Goal: Navigation & Orientation: Find specific page/section

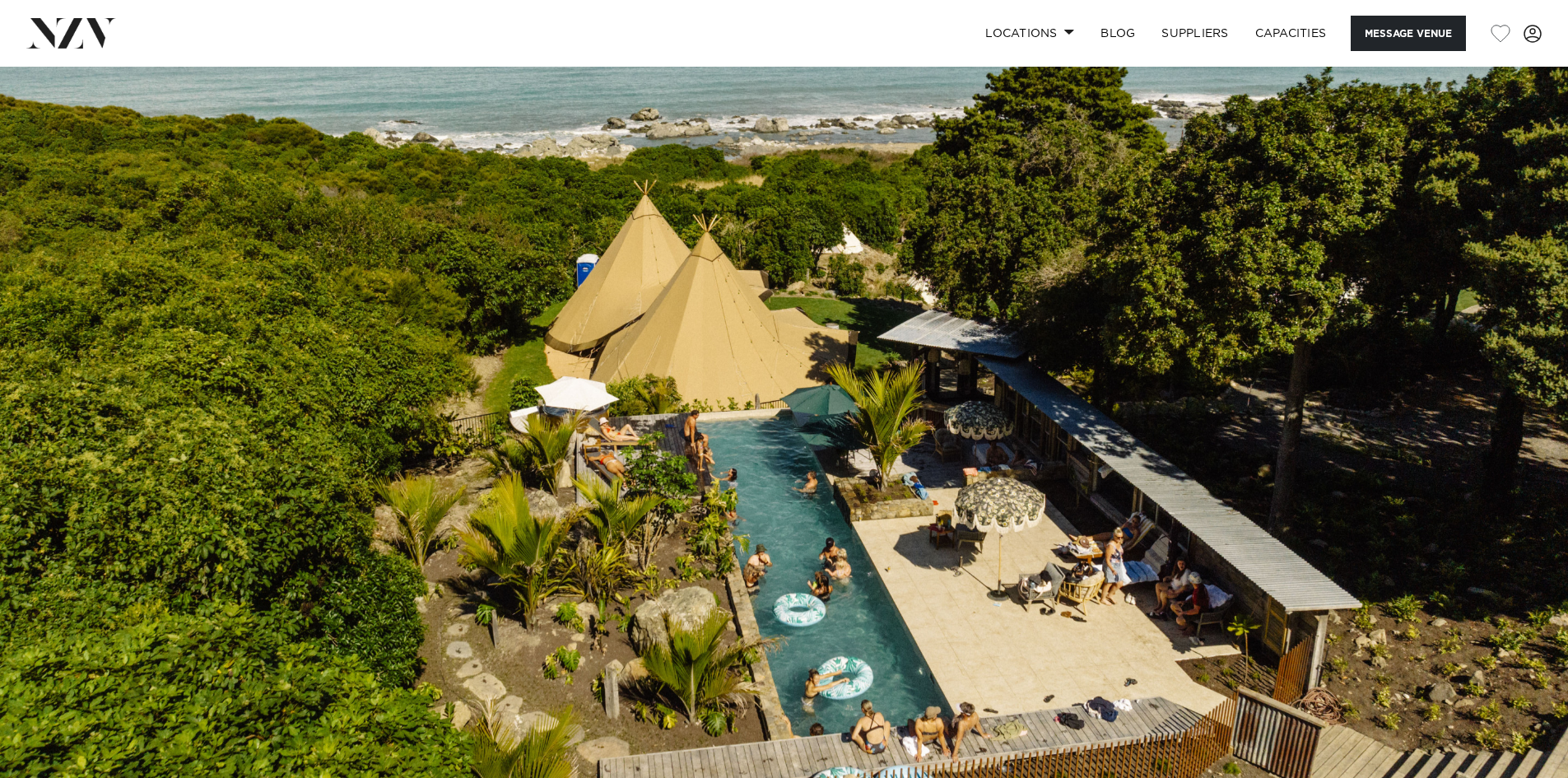
click at [1522, 379] on img at bounding box center [784, 433] width 1568 height 735
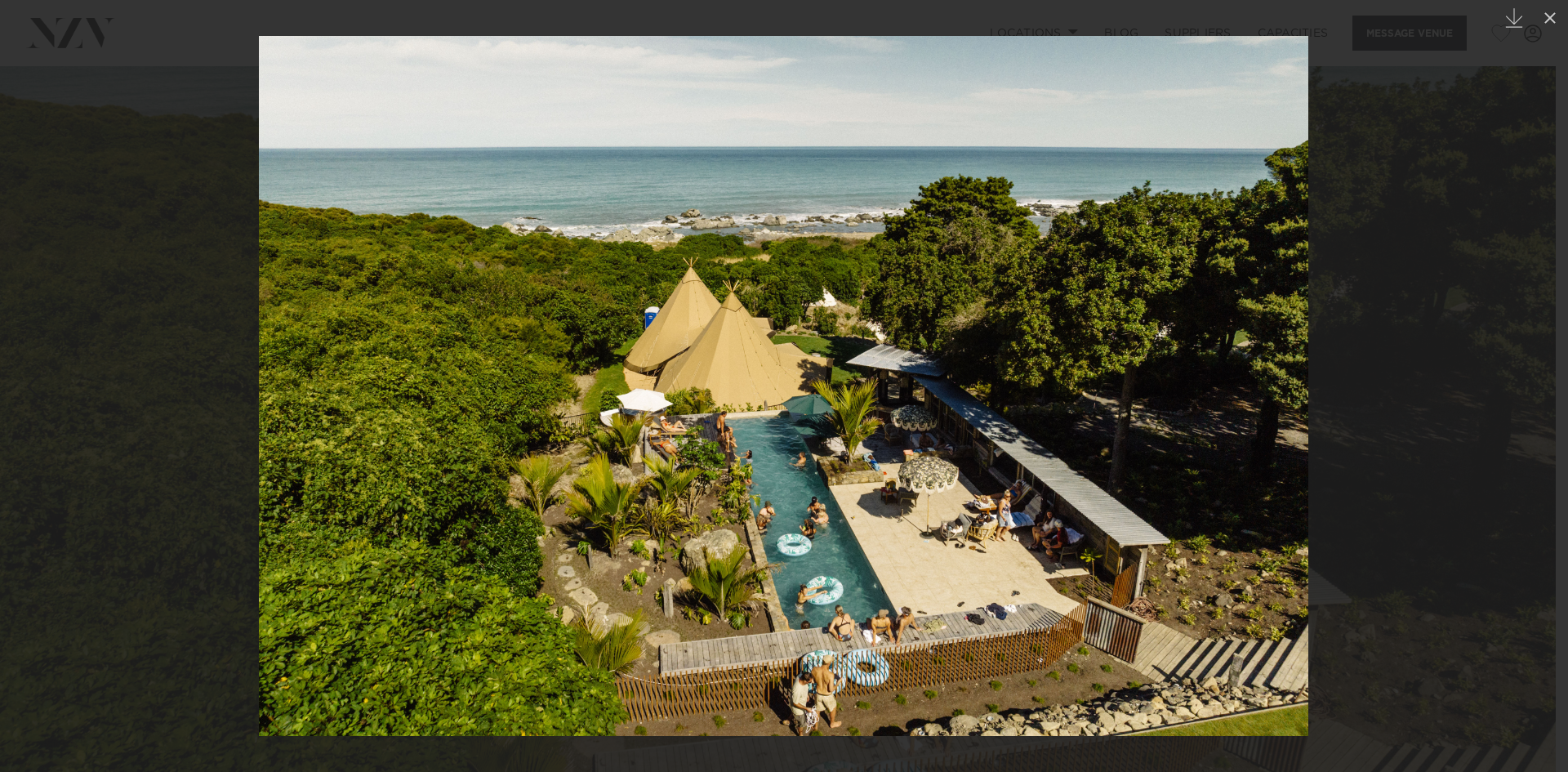
click at [1336, 365] on div at bounding box center [784, 386] width 1568 height 772
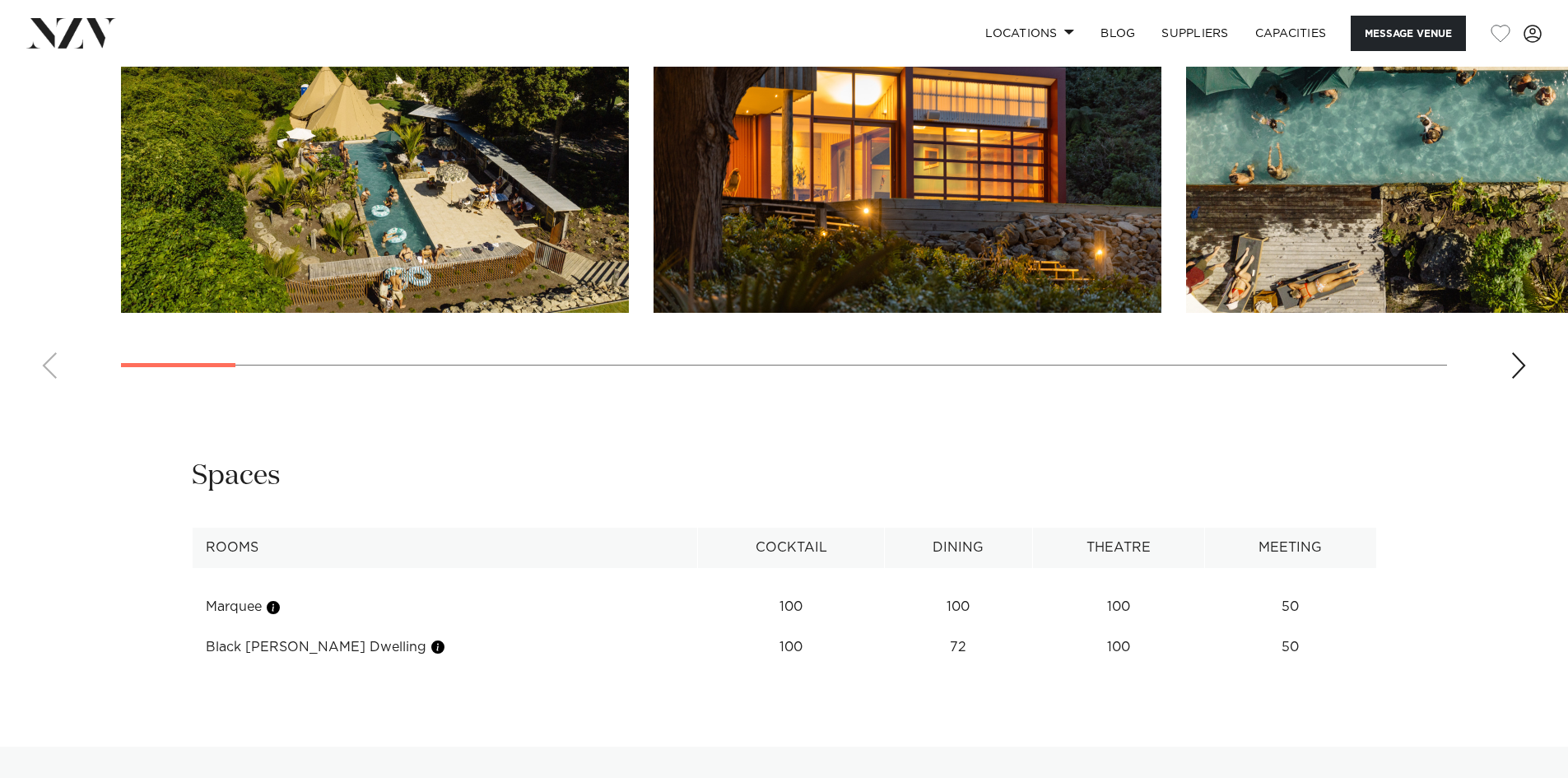
scroll to position [1646, 0]
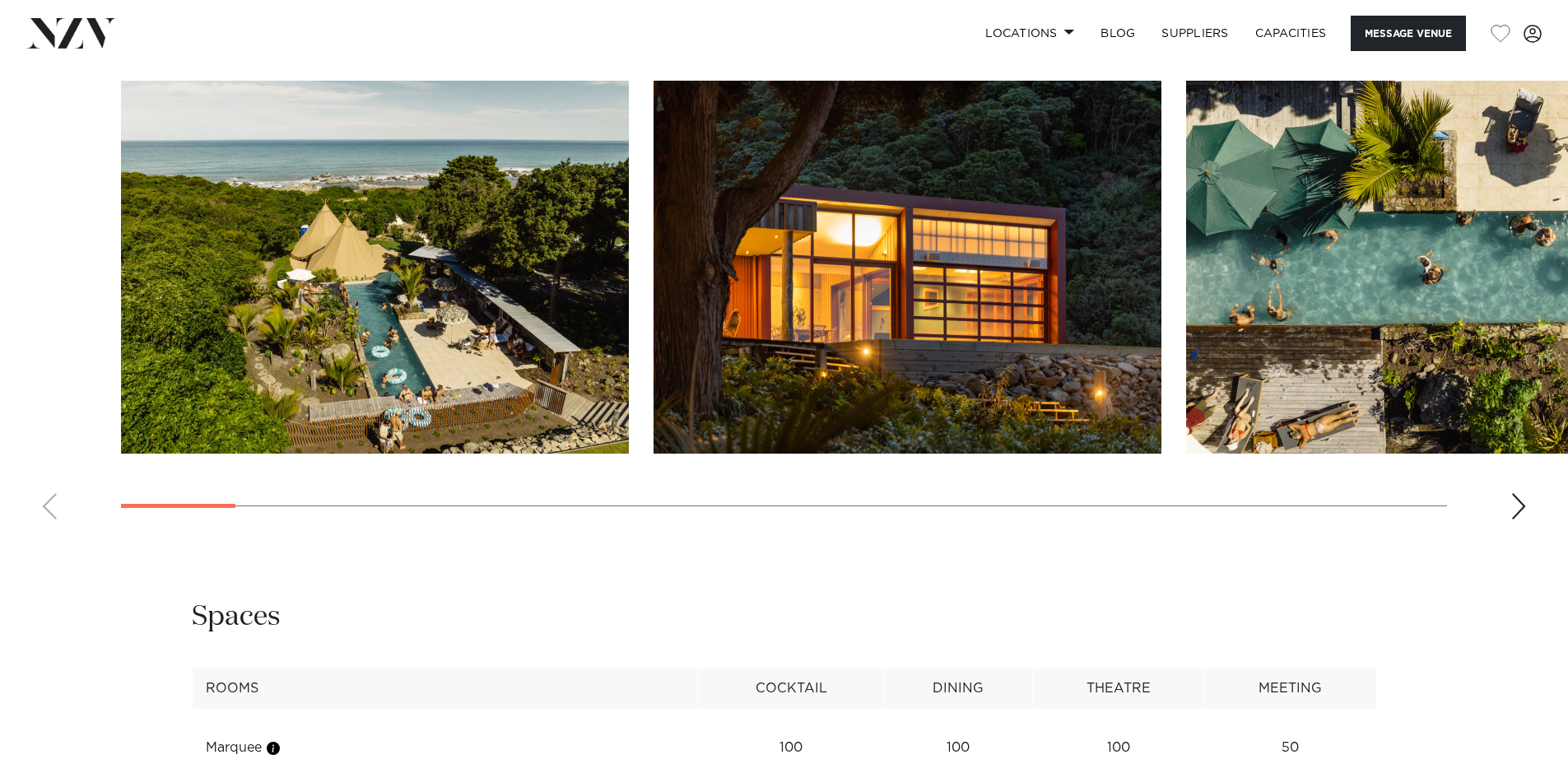
click at [869, 339] on img "2 / 29" at bounding box center [907, 267] width 508 height 373
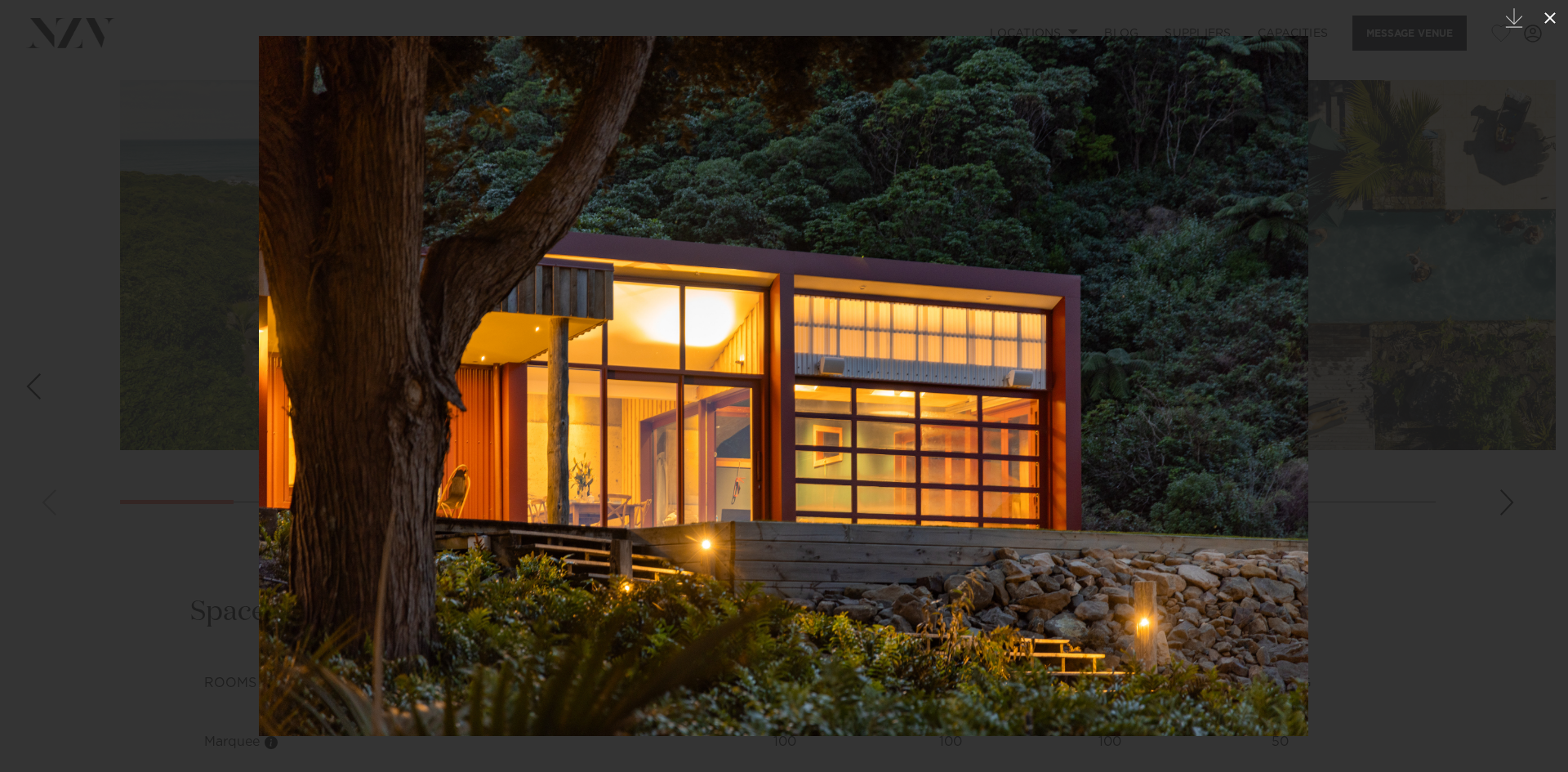
click at [1552, 19] on icon at bounding box center [1550, 18] width 12 height 12
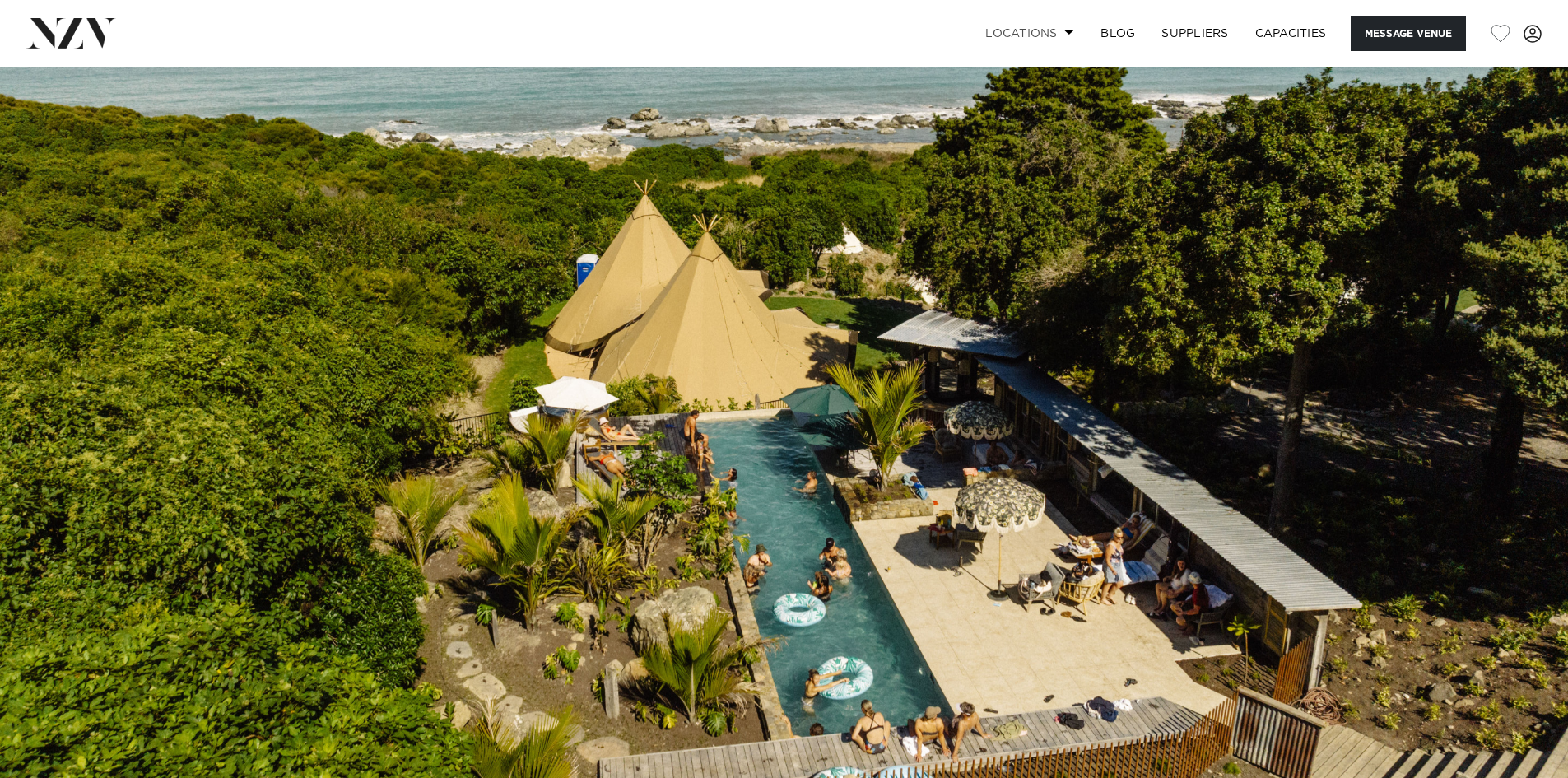
click at [1065, 27] on link "Locations" at bounding box center [1029, 33] width 115 height 36
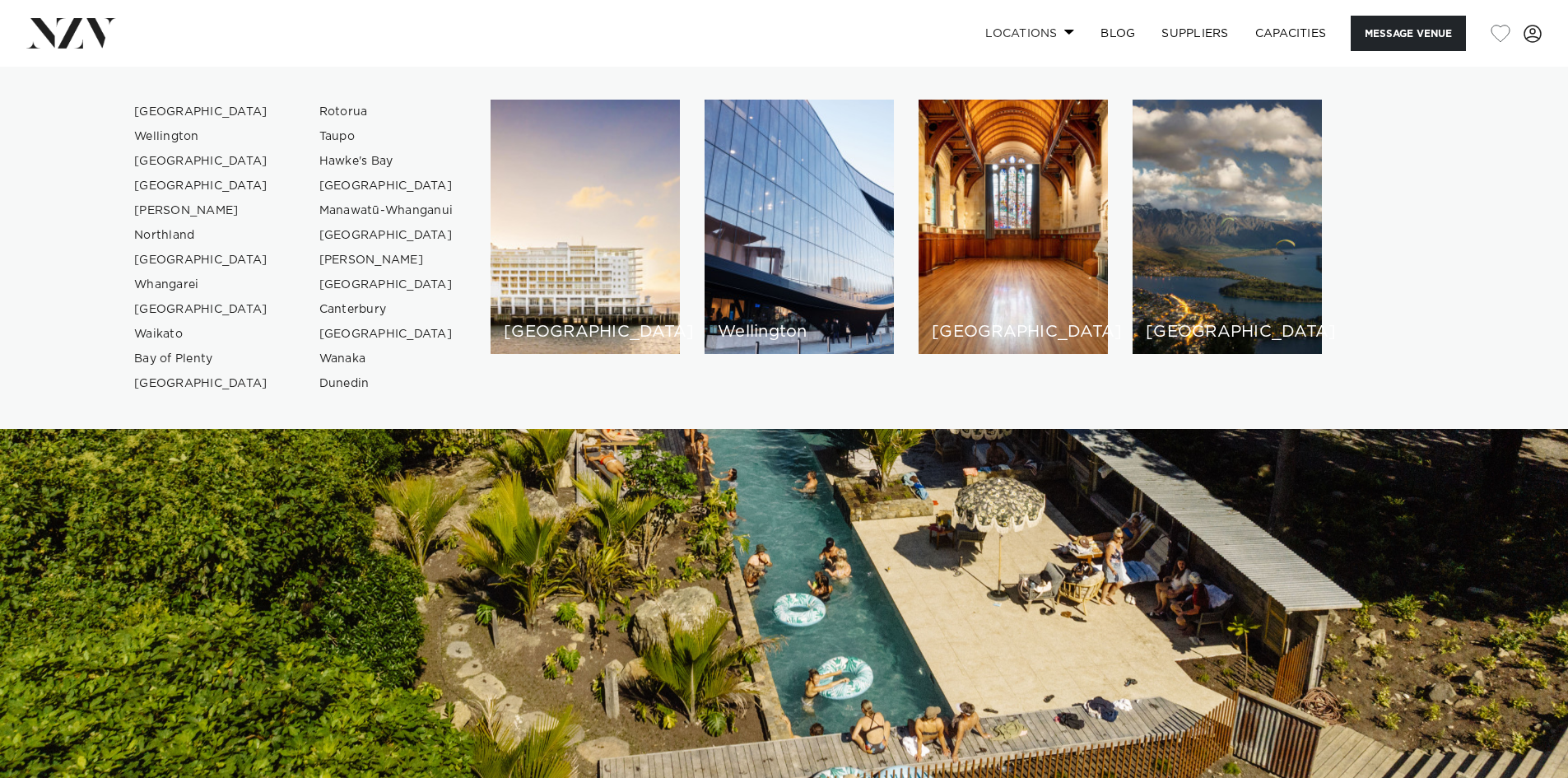
click at [1065, 27] on link "Locations" at bounding box center [1029, 33] width 115 height 36
